Goal: Complete application form

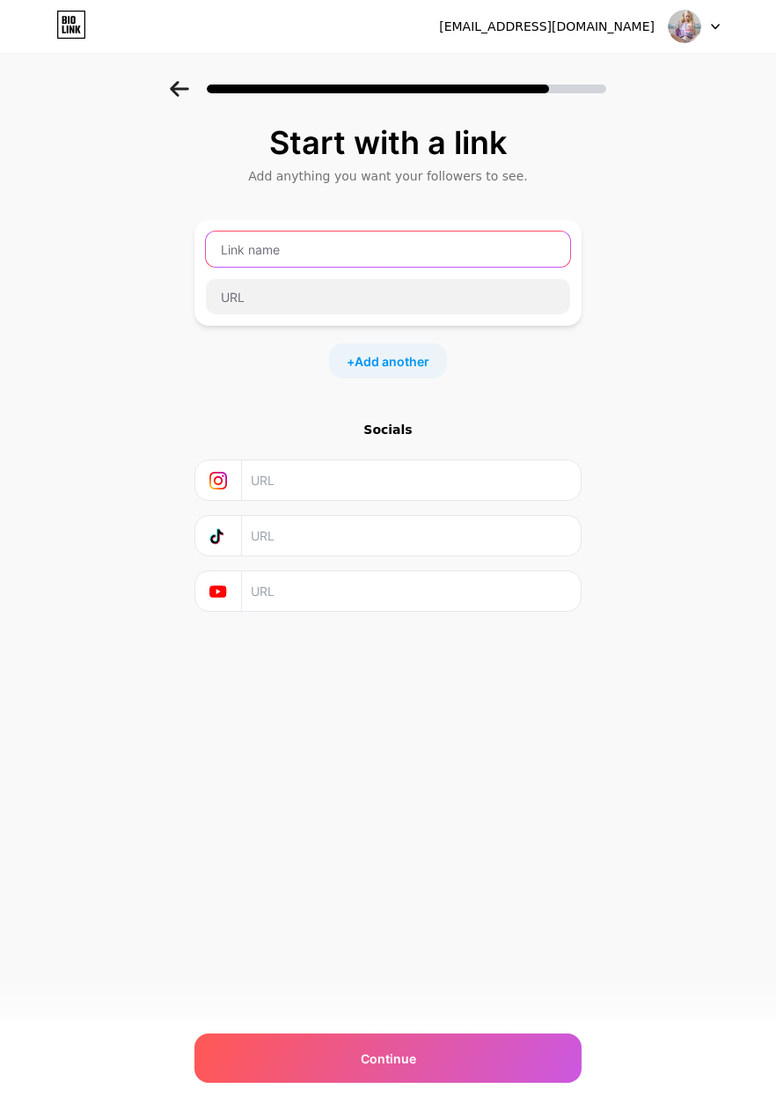
click at [436, 231] on input "text" at bounding box center [388, 248] width 364 height 35
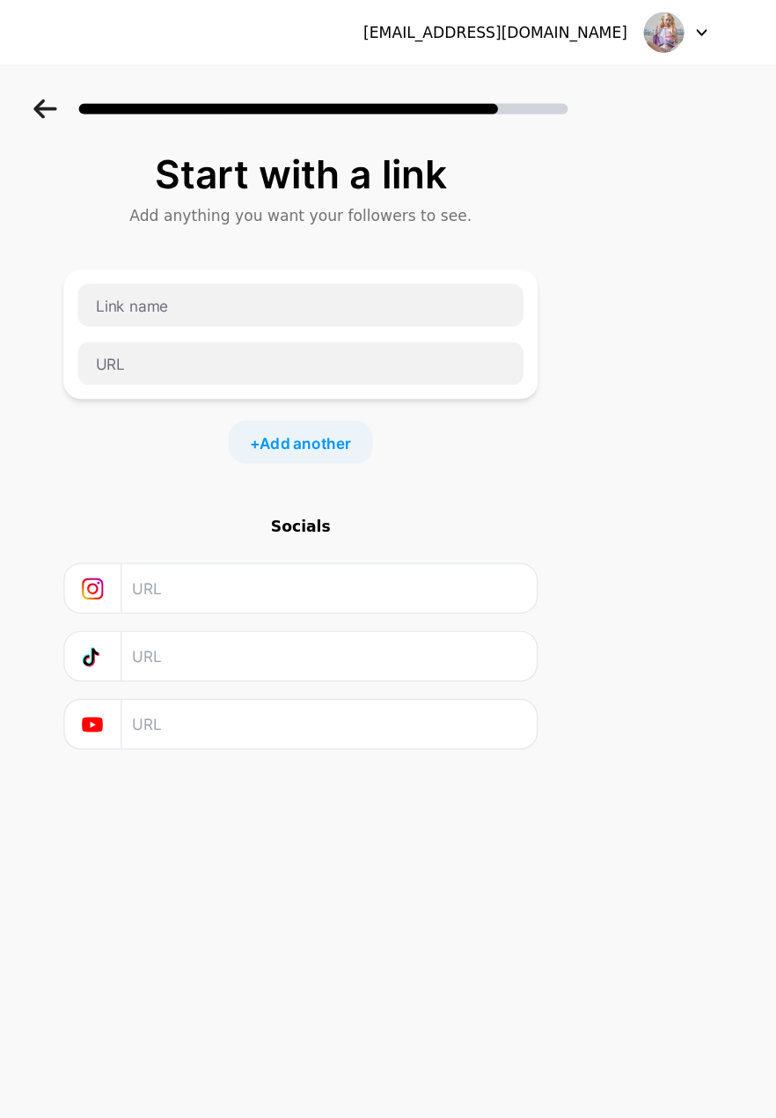
click at [684, 22] on img at bounding box center [684, 26] width 33 height 33
click at [720, 24] on icon at bounding box center [715, 27] width 9 height 6
click at [720, 30] on icon at bounding box center [715, 27] width 9 height 6
click at [686, 24] on img at bounding box center [684, 26] width 33 height 33
click at [408, 353] on span "Add another" at bounding box center [392, 361] width 75 height 18
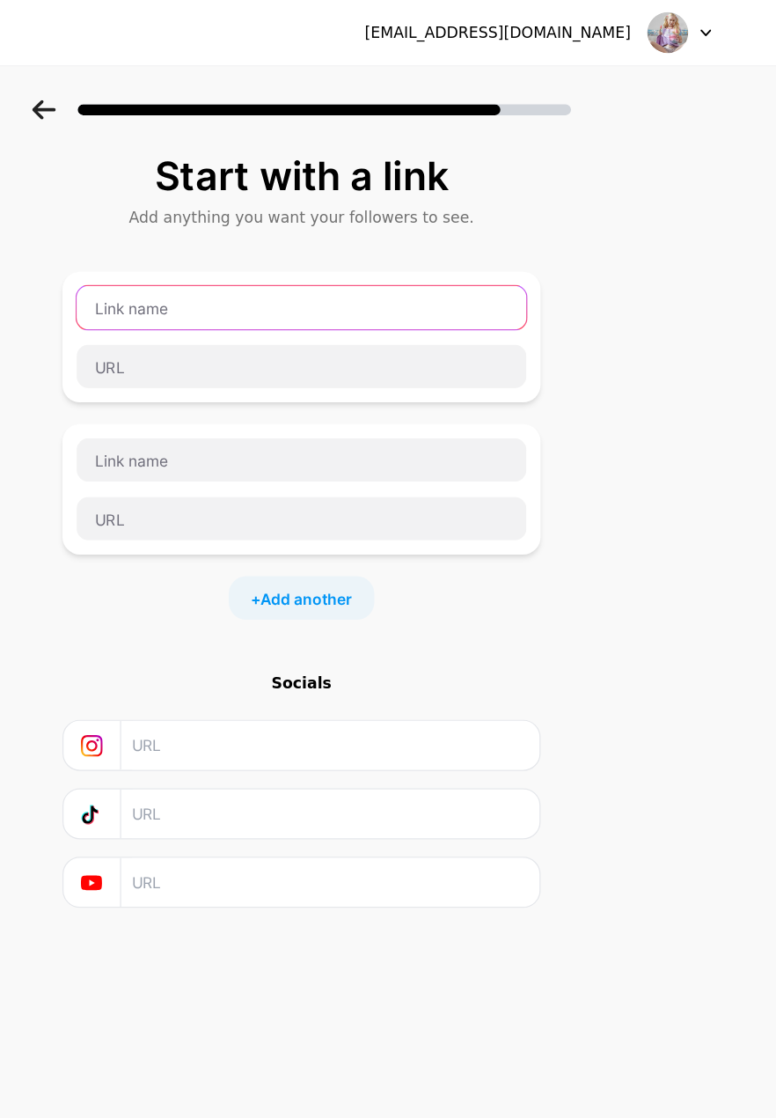
click at [414, 239] on input "text" at bounding box center [388, 248] width 364 height 35
type input "Tina Rose"
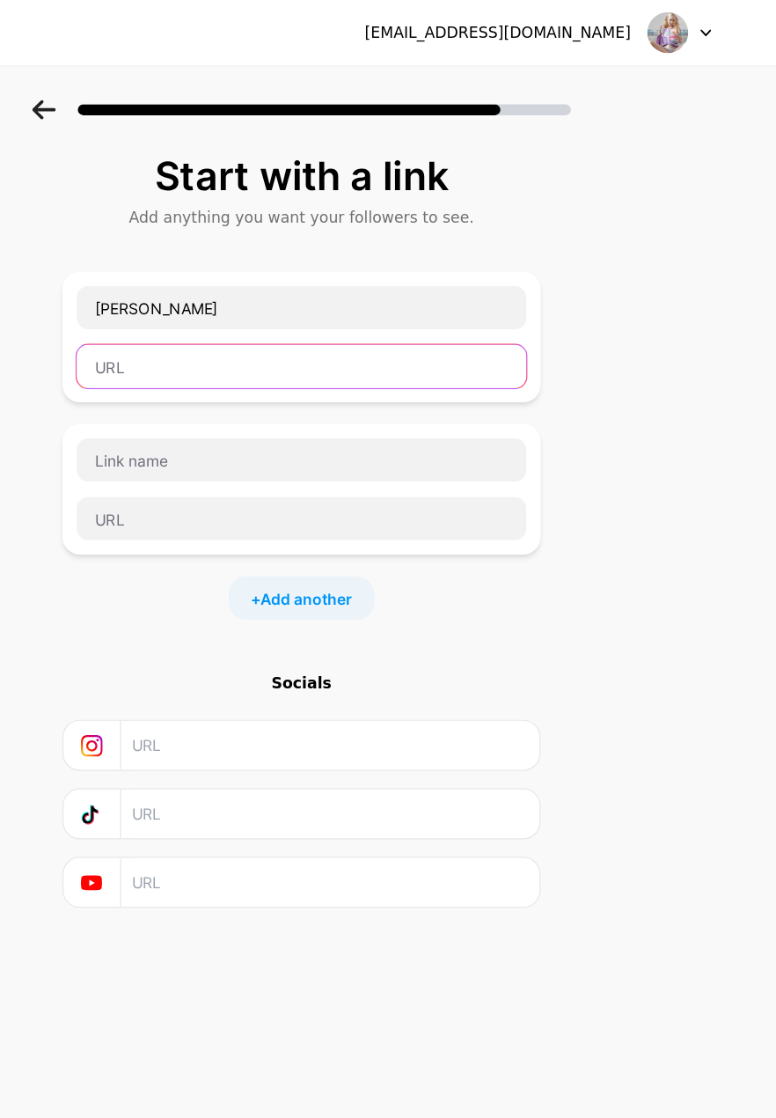
click at [365, 298] on input "text" at bounding box center [388, 296] width 364 height 35
type input "Instagram"
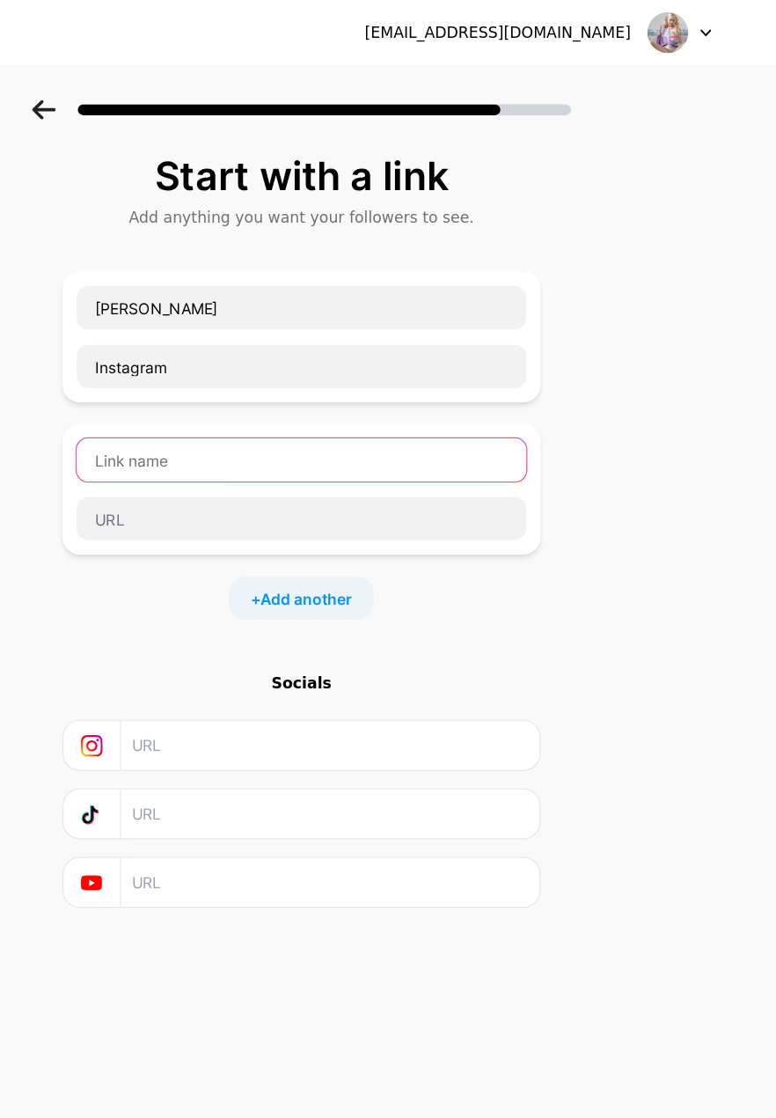
click at [366, 356] on input "text" at bounding box center [388, 372] width 364 height 35
click at [425, 377] on input "text" at bounding box center [388, 372] width 364 height 35
type input "Tina Rose"
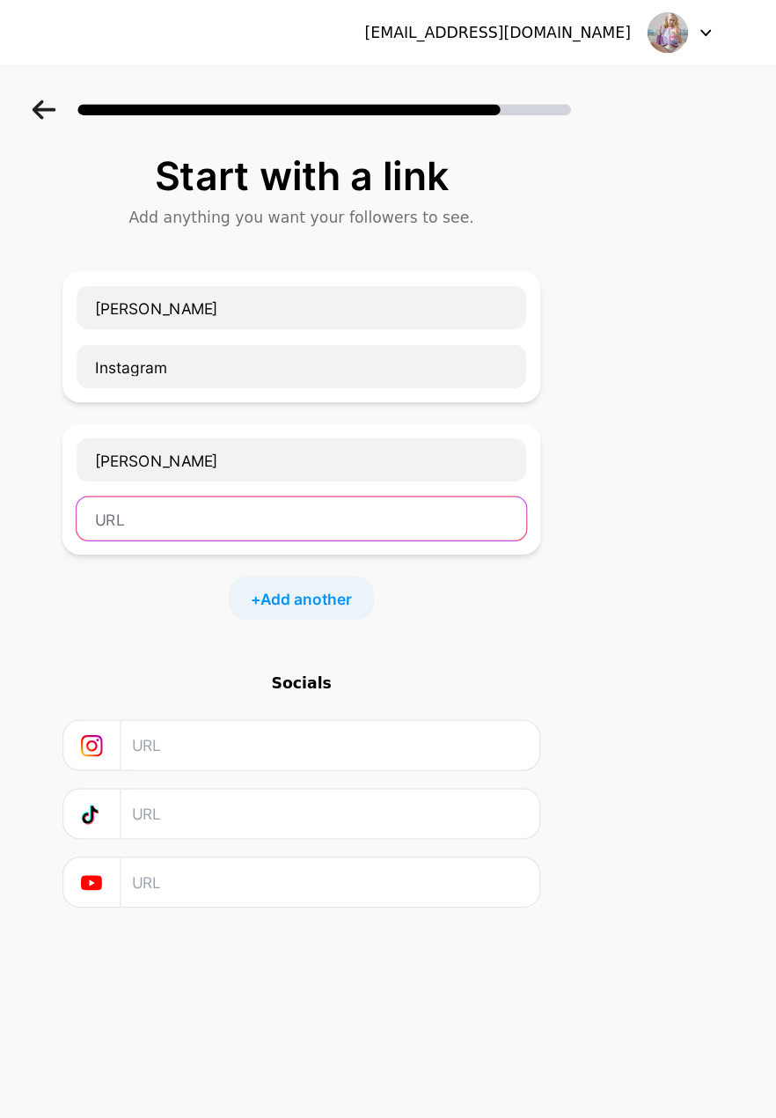
click at [452, 418] on input "text" at bounding box center [388, 419] width 364 height 35
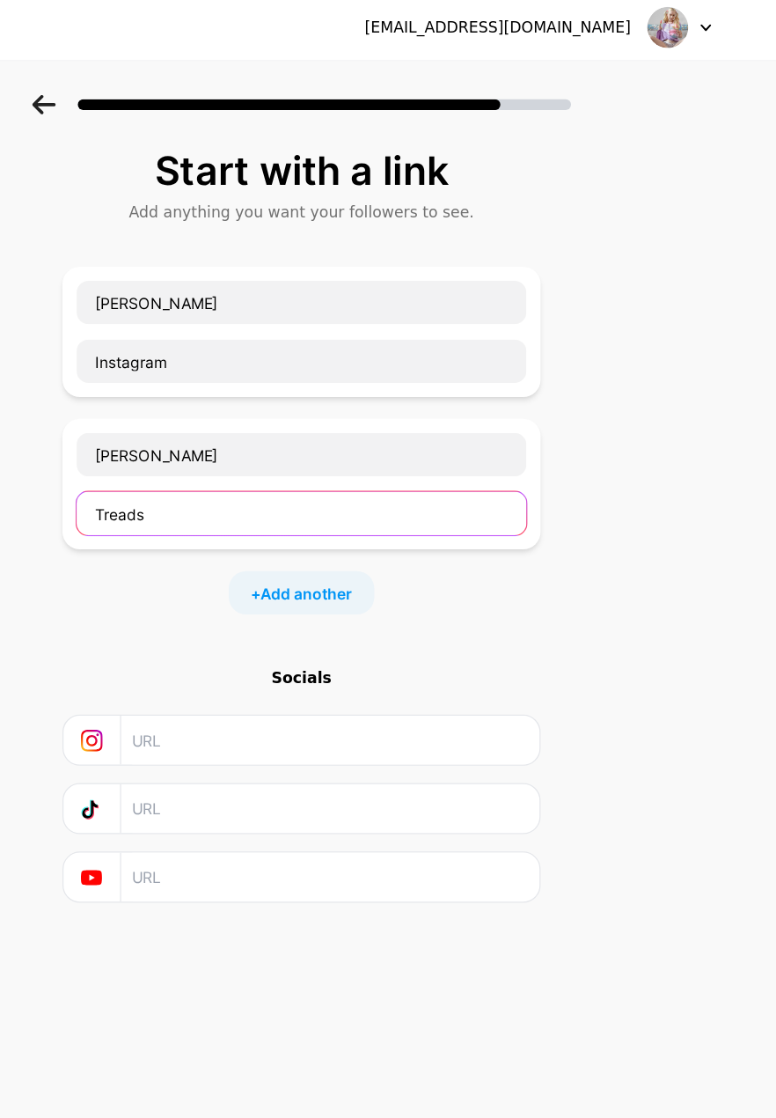
type input "Treads"
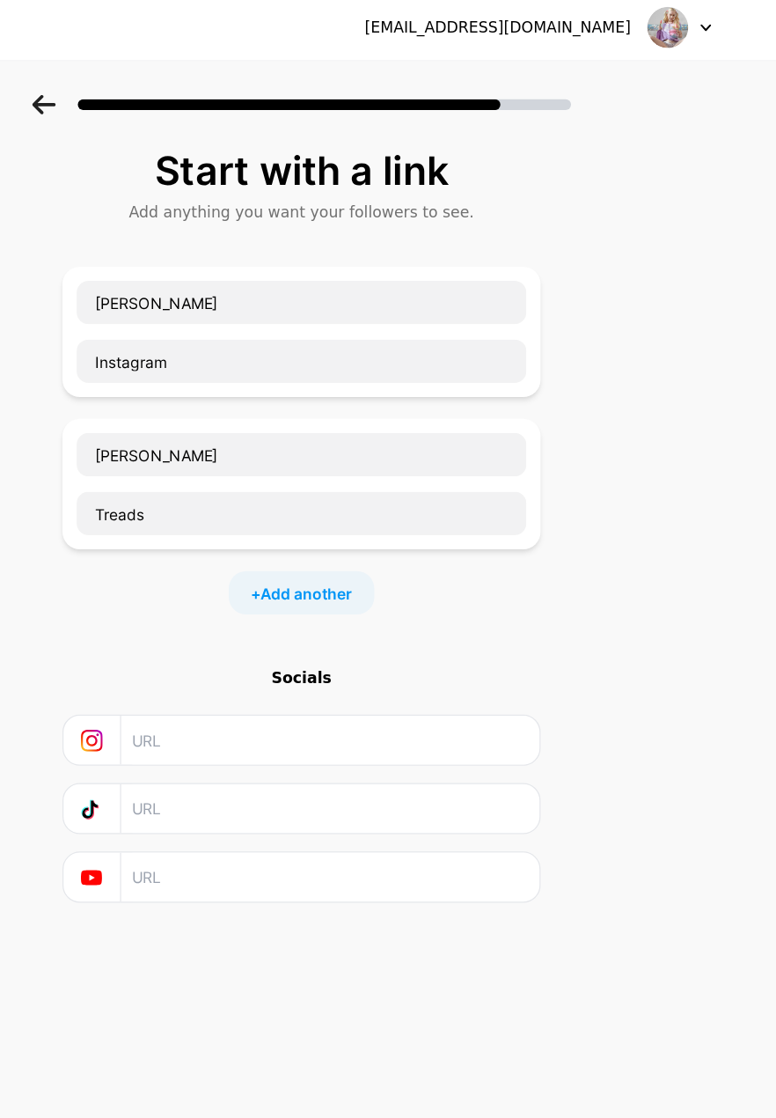
click at [421, 486] on span "Add another" at bounding box center [392, 484] width 75 height 18
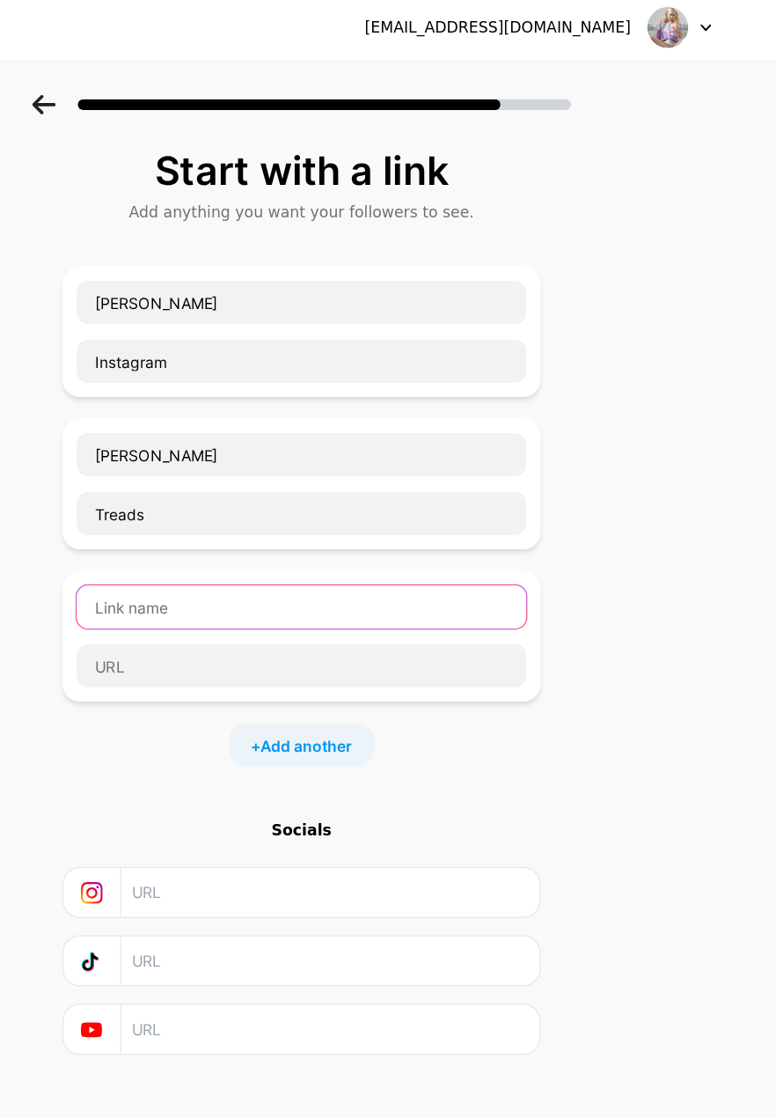
click at [415, 494] on input "text" at bounding box center [388, 495] width 364 height 35
click at [412, 487] on input "text" at bounding box center [388, 495] width 364 height 35
type input "B"
click at [370, 489] on input "text" at bounding box center [388, 495] width 364 height 35
click at [432, 495] on input "text" at bounding box center [388, 495] width 364 height 35
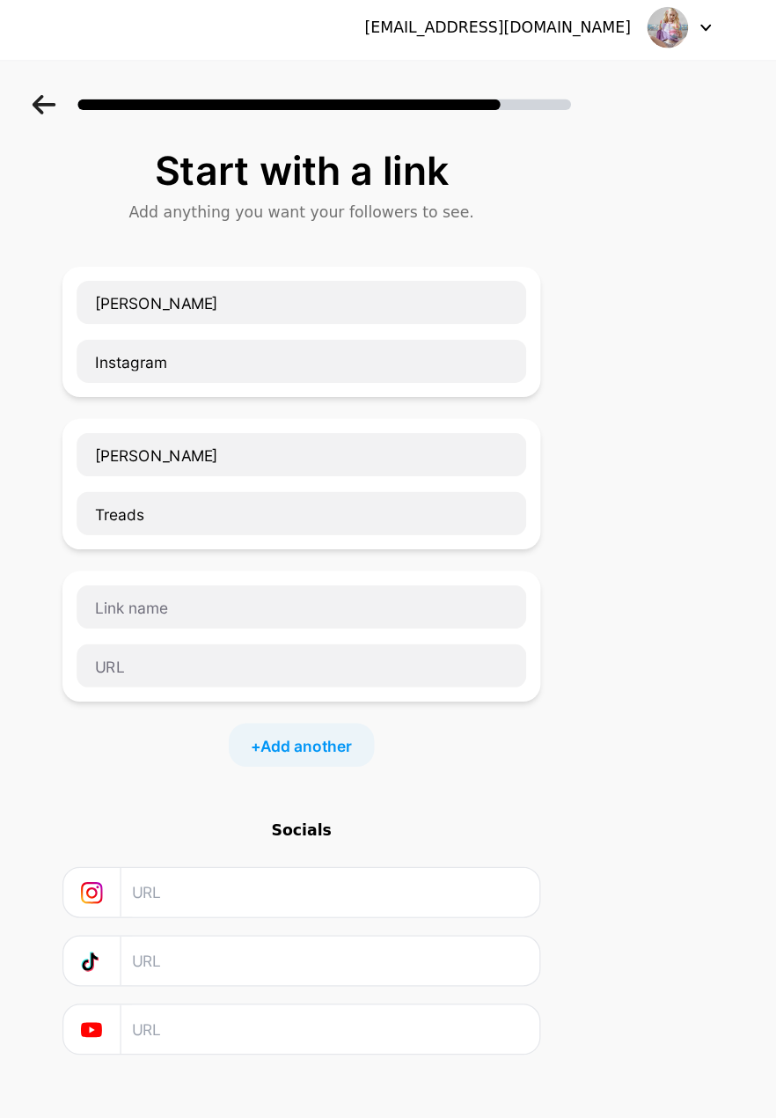
click at [145, 129] on div "Start with a link Add anything you want your followers to see. Tina Rose Instag…" at bounding box center [388, 513] width 776 height 865
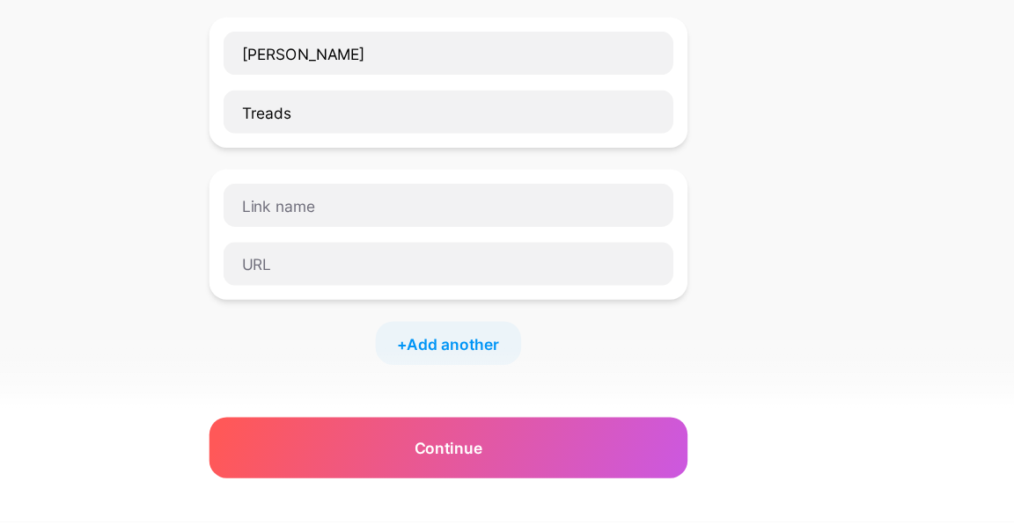
scroll to position [220, 0]
click at [548, 397] on span "Add another" at bounding box center [510, 387] width 75 height 18
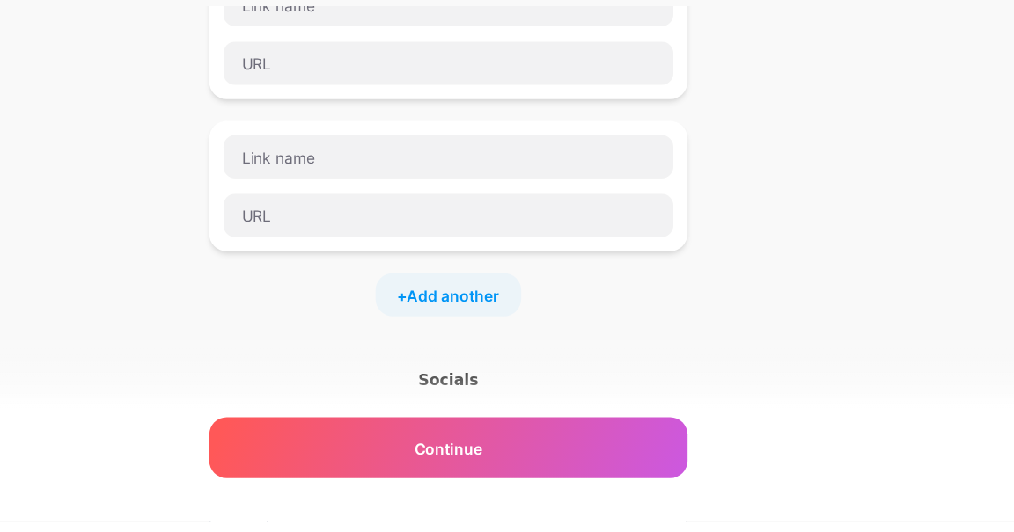
scroll to position [383, 0]
click at [527, 410] on div "Socials" at bounding box center [506, 416] width 387 height 18
click at [503, 414] on div "Socials" at bounding box center [506, 416] width 387 height 18
click at [531, 492] on div "Continue" at bounding box center [506, 472] width 387 height 49
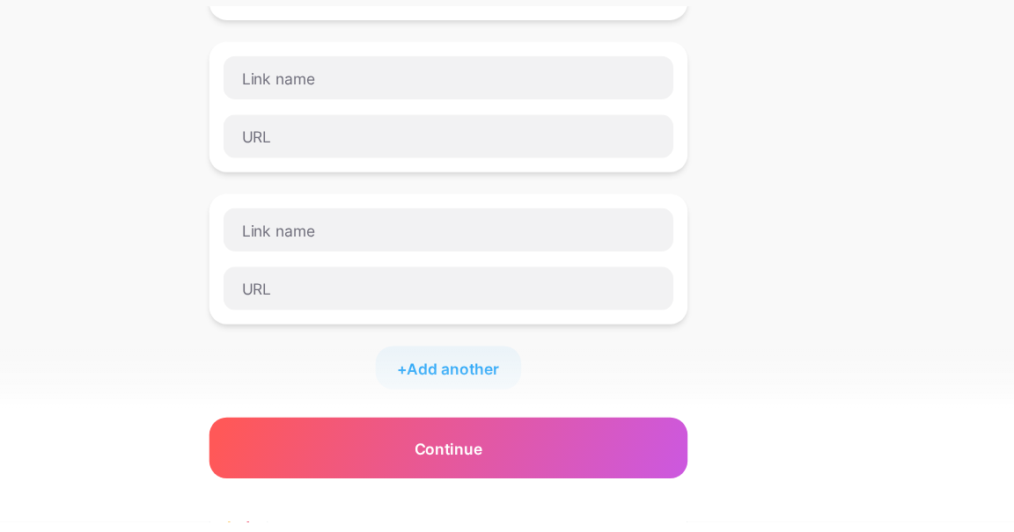
scroll to position [443, 0]
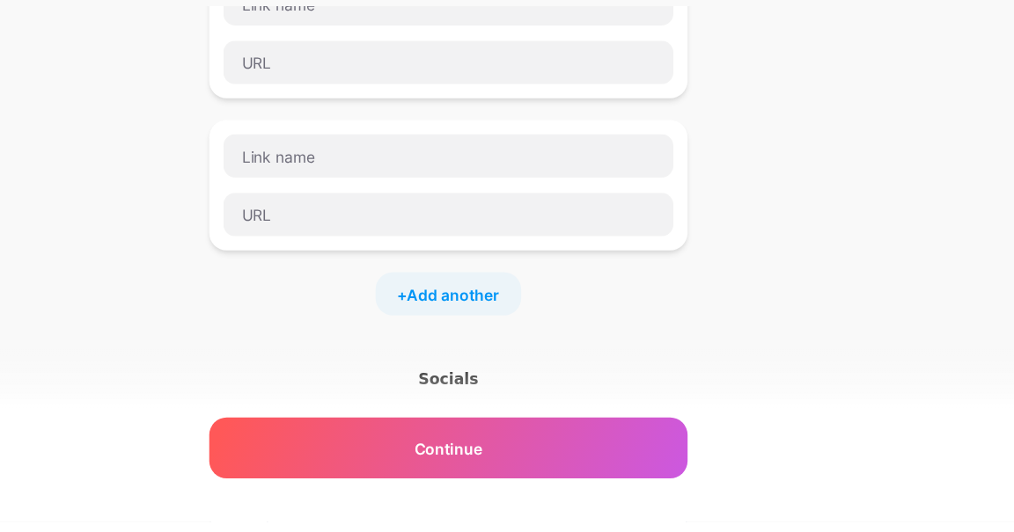
click at [535, 482] on span "Continue" at bounding box center [507, 473] width 55 height 18
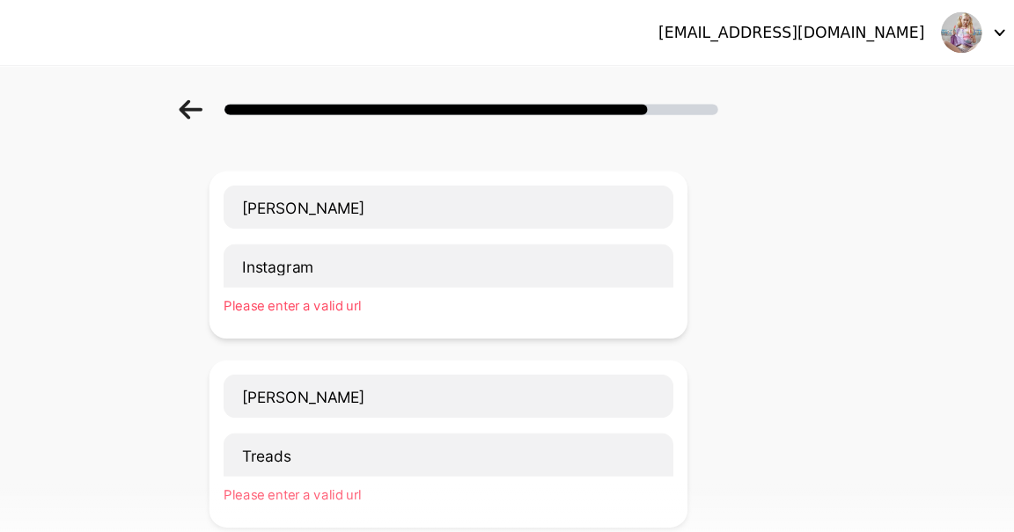
scroll to position [0, 0]
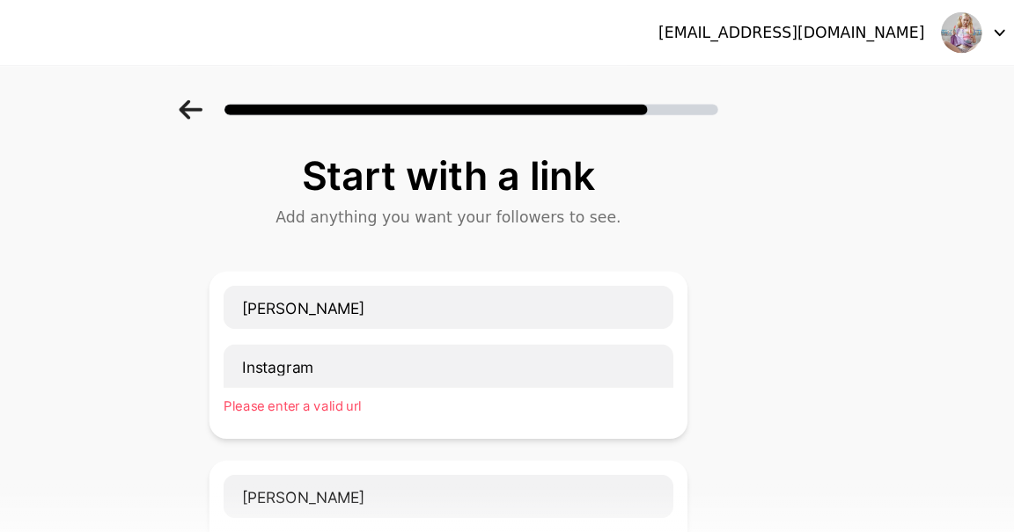
click at [588, 141] on div "Start with a link" at bounding box center [507, 142] width 370 height 35
click at [405, 327] on div "Please enter a valid url" at bounding box center [507, 329] width 364 height 16
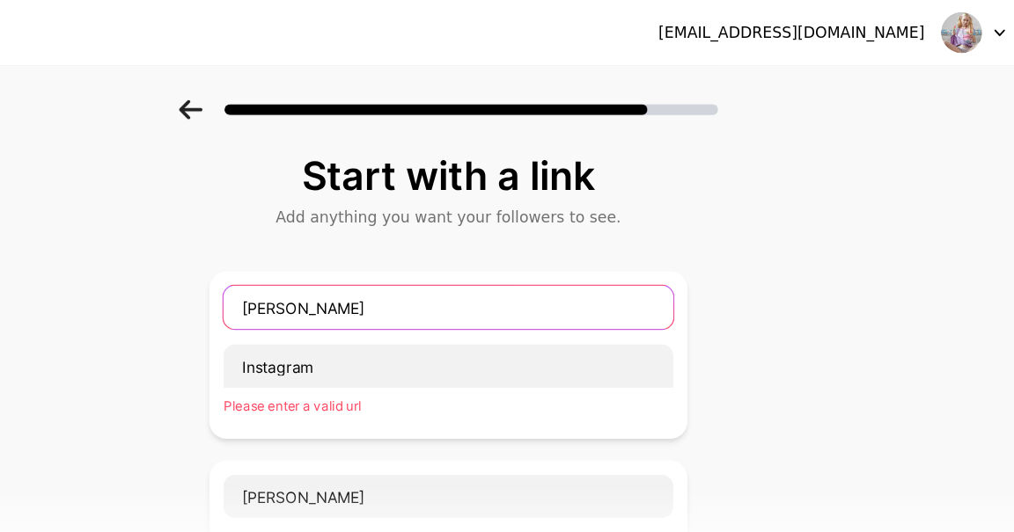
click at [494, 249] on input "Tina Rose" at bounding box center [507, 248] width 364 height 35
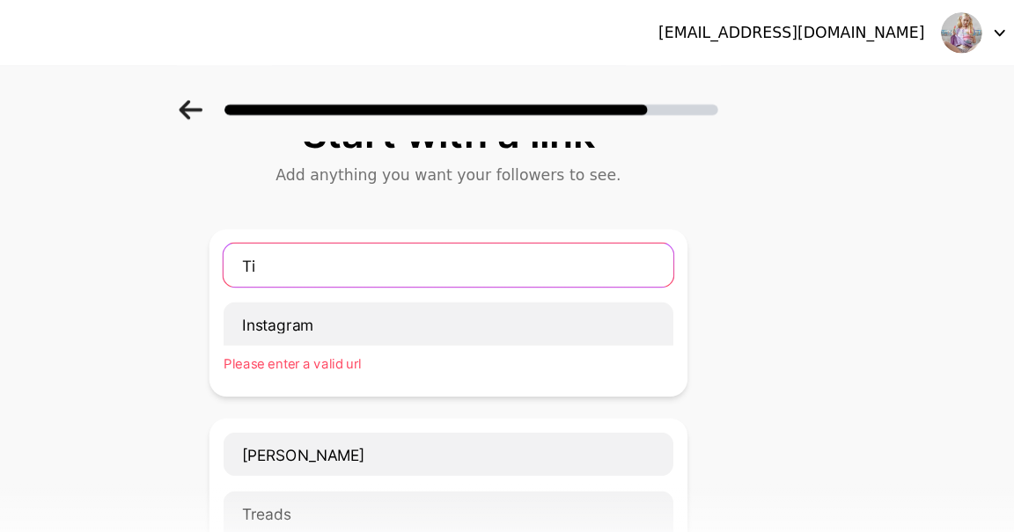
type input "T"
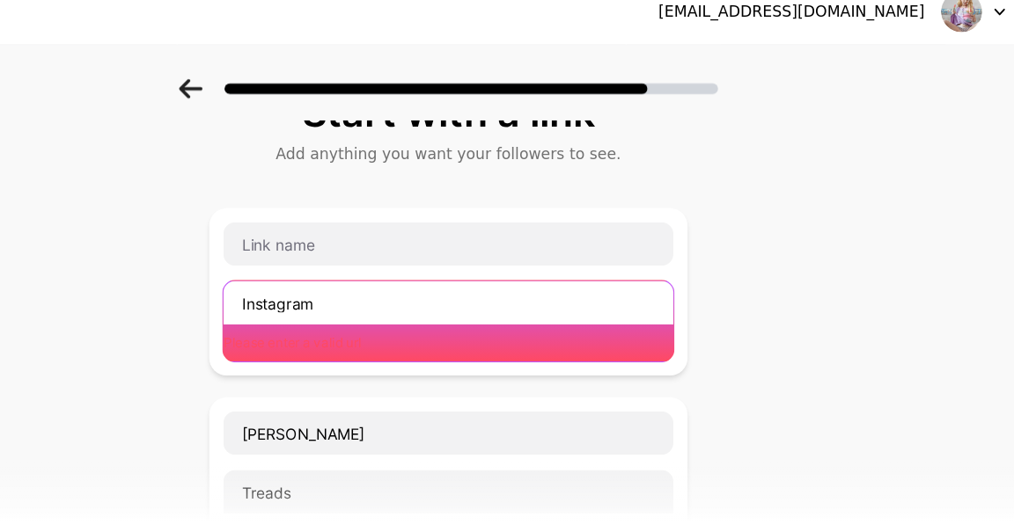
click at [405, 258] on input "Instagram" at bounding box center [507, 262] width 364 height 35
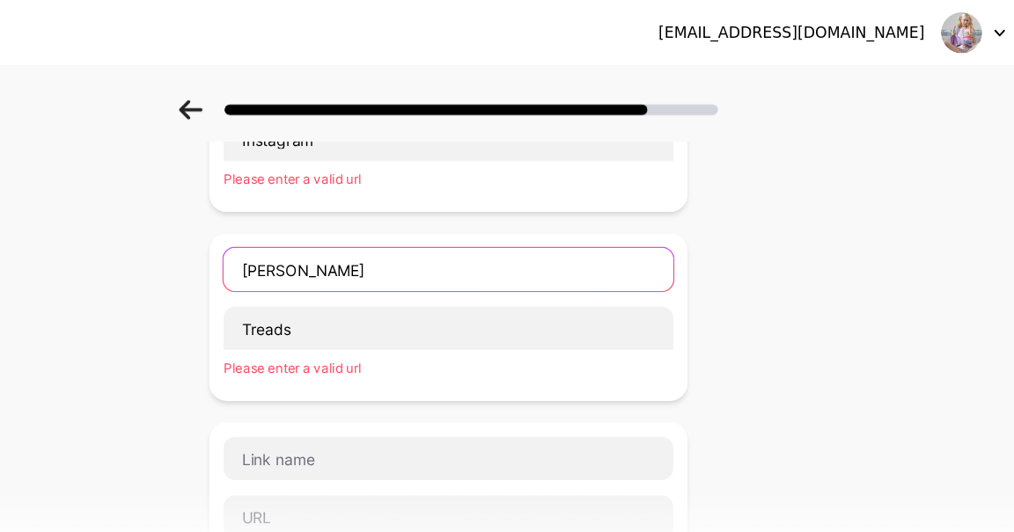
click at [434, 202] on input "Tina Rose" at bounding box center [507, 218] width 364 height 35
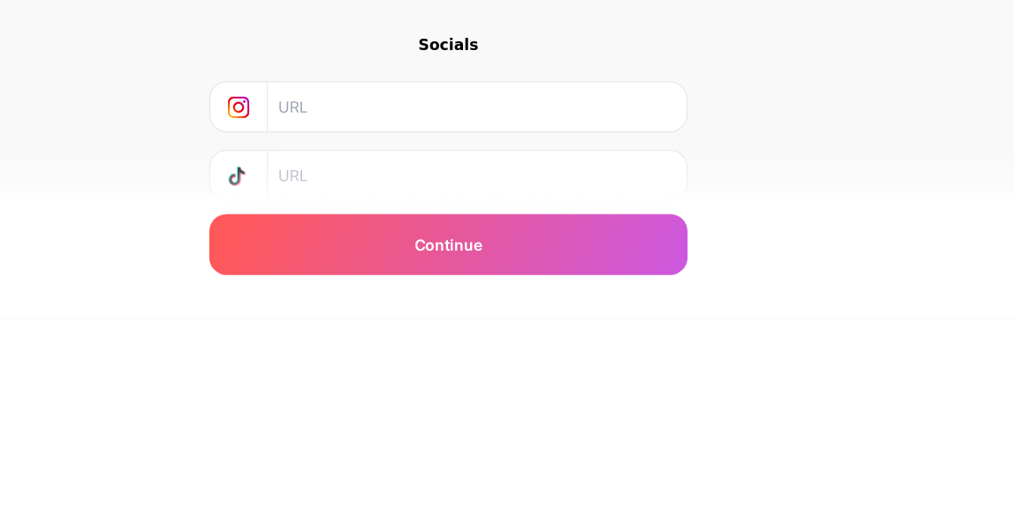
scroll to position [552, 0]
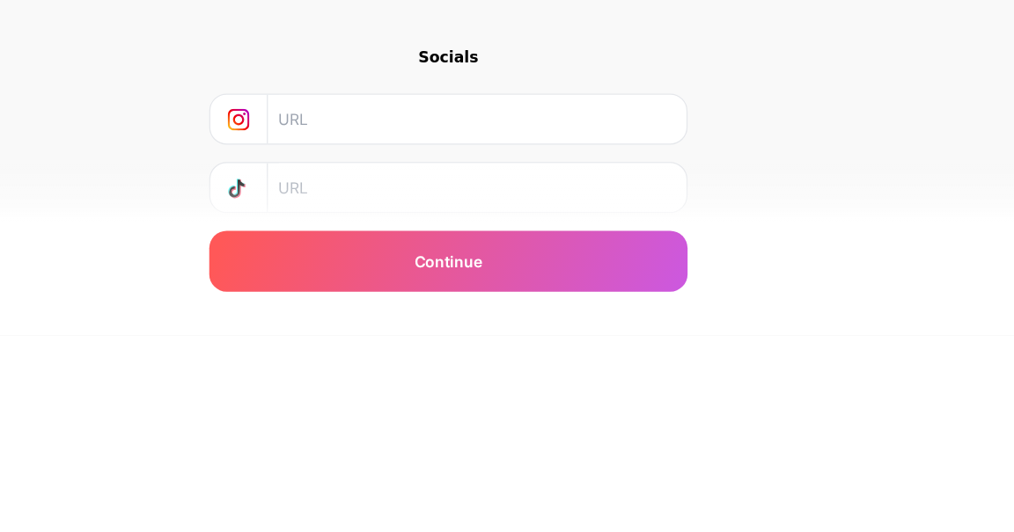
click at [497, 351] on input "text" at bounding box center [529, 358] width 319 height 40
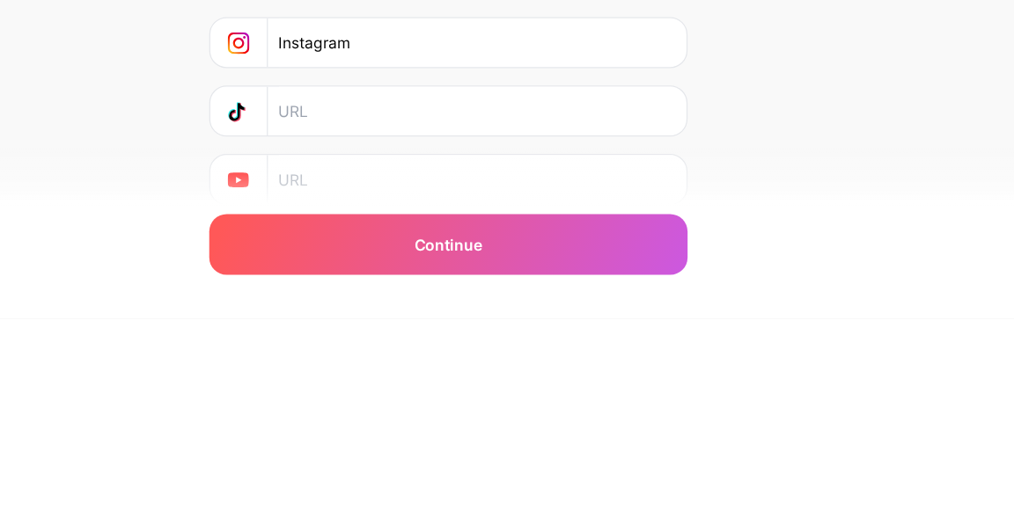
type input "Instagram"
click at [605, 479] on div "Continue" at bounding box center [506, 472] width 387 height 49
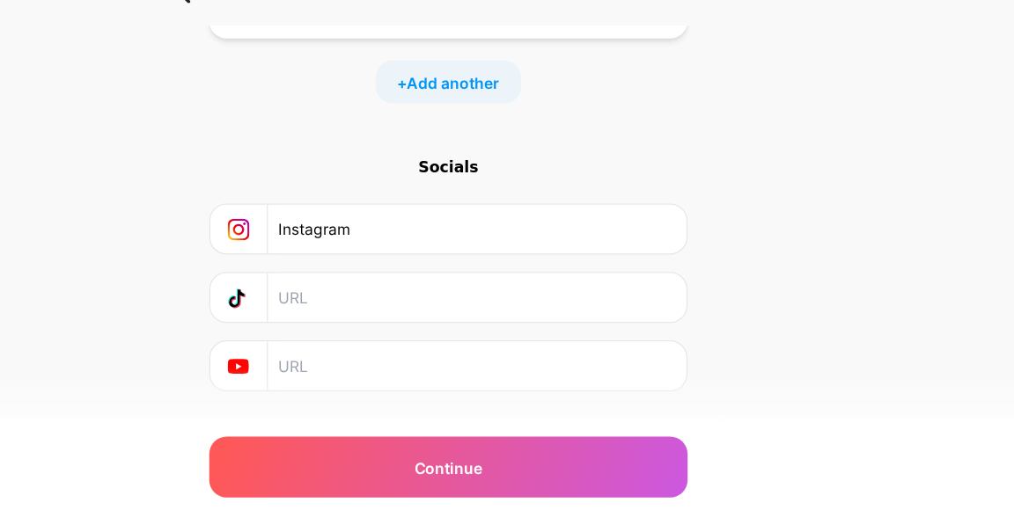
click at [512, 228] on div "Socials" at bounding box center [506, 229] width 387 height 18
click at [526, 373] on input "text" at bounding box center [529, 390] width 319 height 40
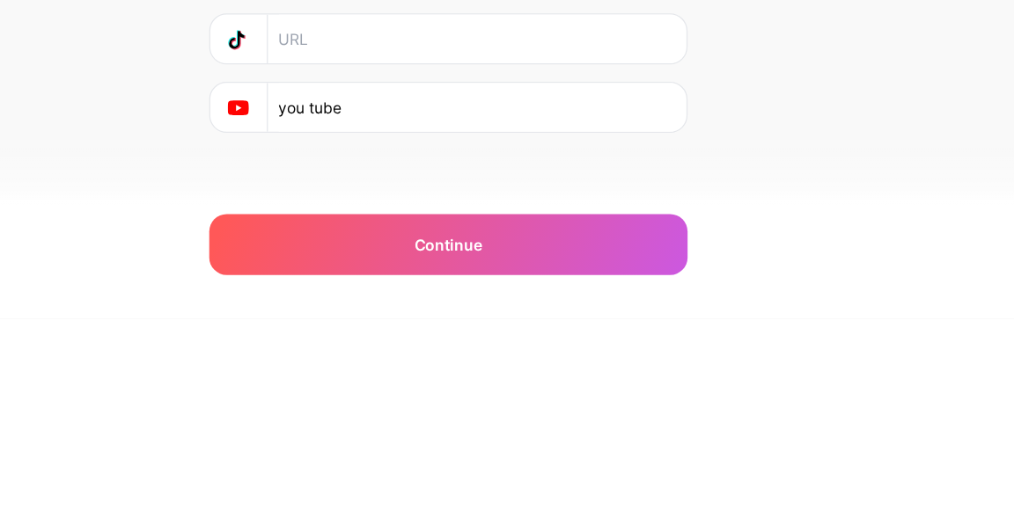
type input "you tube"
click at [581, 470] on div "Continue" at bounding box center [506, 472] width 387 height 49
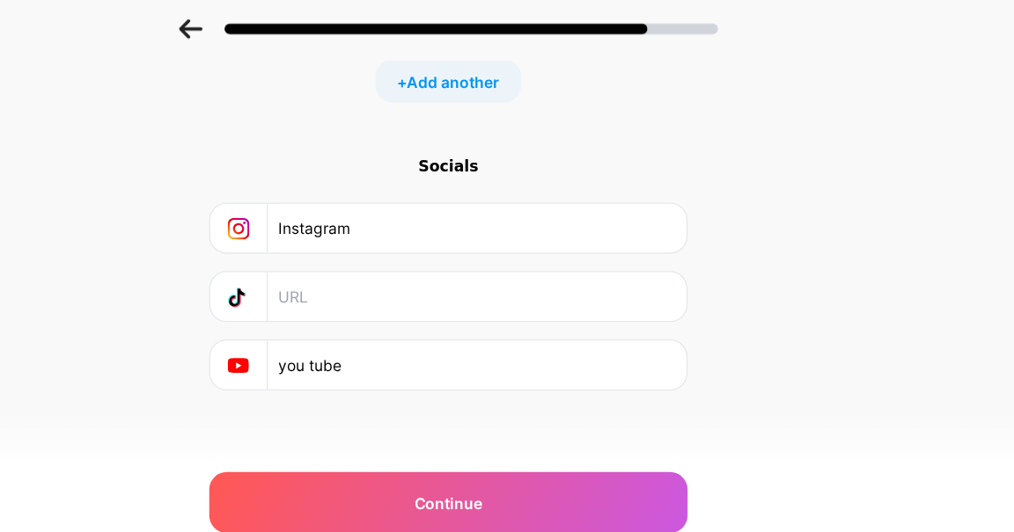
click at [554, 352] on input "you tube" at bounding box center [529, 361] width 319 height 40
